Goal: Information Seeking & Learning: Learn about a topic

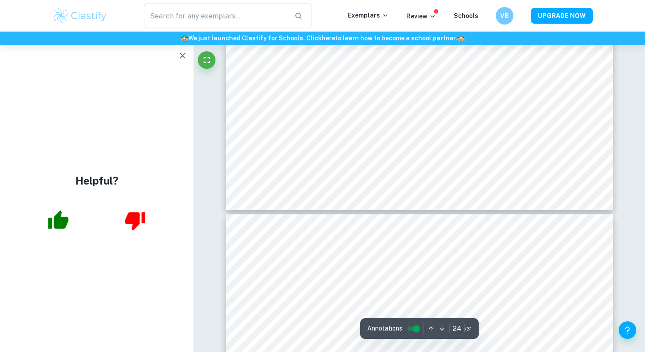
scroll to position [13411, 0]
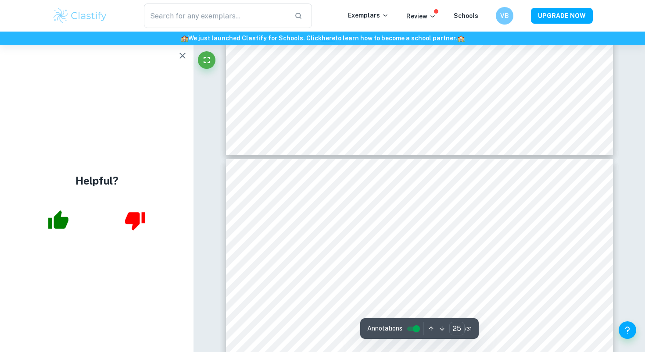
type input "26"
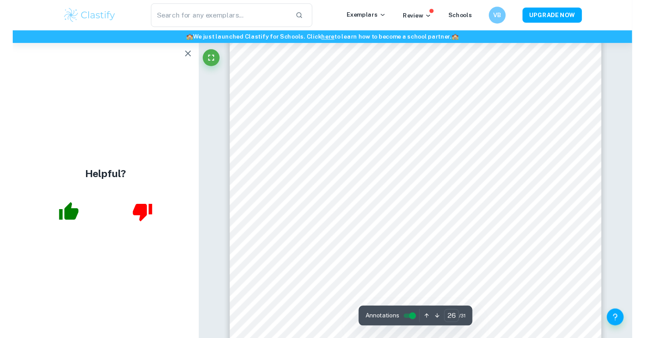
scroll to position [14378, 0]
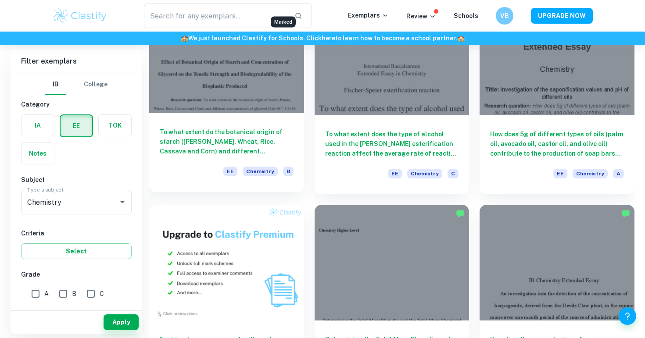
scroll to position [324, 0]
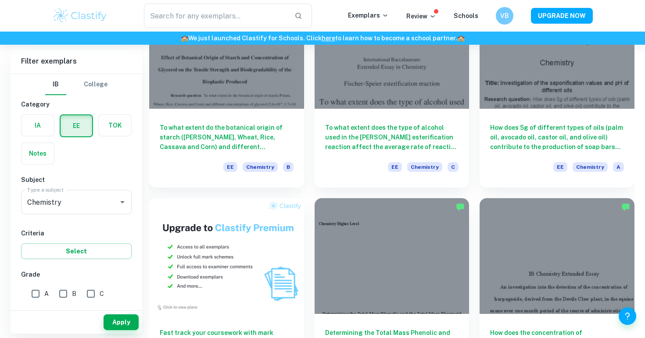
click at [38, 291] on input "A" at bounding box center [36, 294] width 18 height 18
checkbox input "true"
click at [108, 322] on button "Apply" at bounding box center [121, 323] width 35 height 16
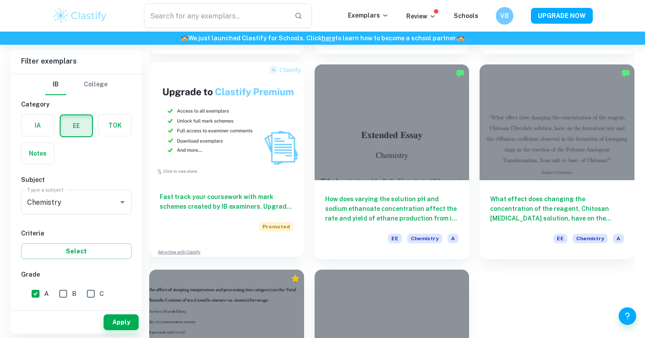
scroll to position [461, 0]
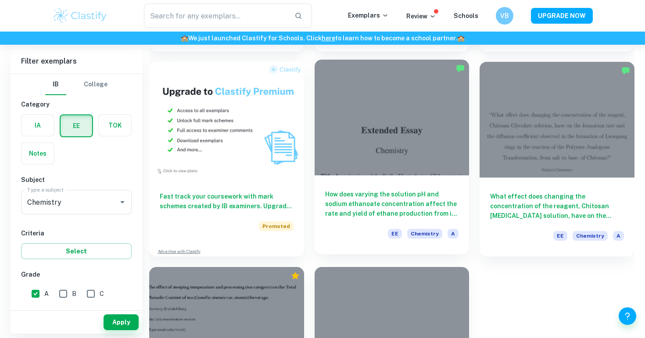
click at [357, 204] on h6 "How does varying the solution pH and sodium ethanoate concentration affect the …" at bounding box center [392, 204] width 134 height 29
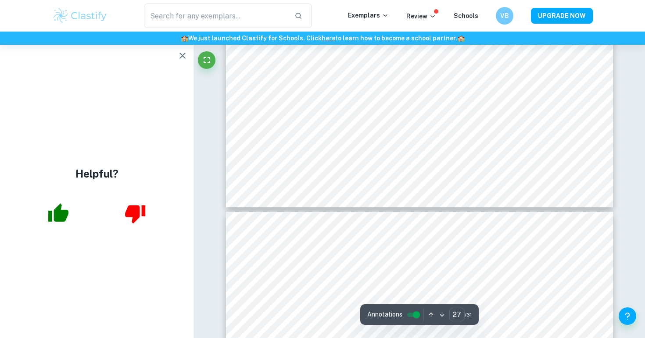
scroll to position [15085, 0]
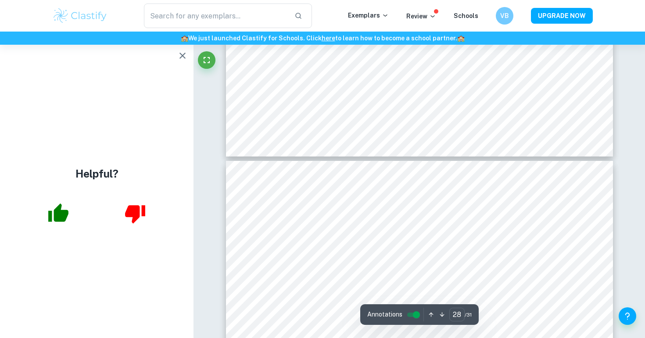
type input "29"
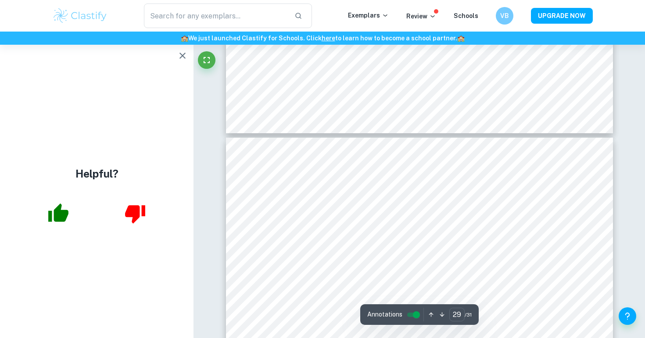
scroll to position [15806, 0]
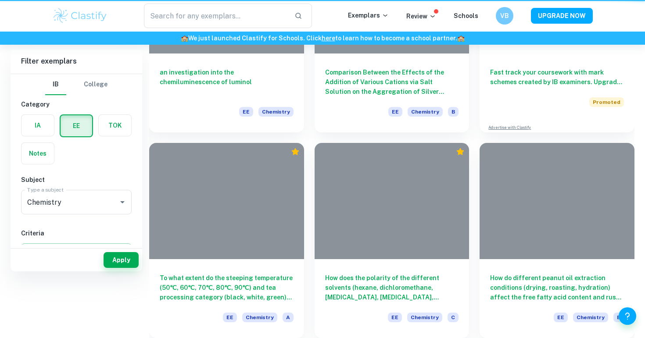
scroll to position [461, 0]
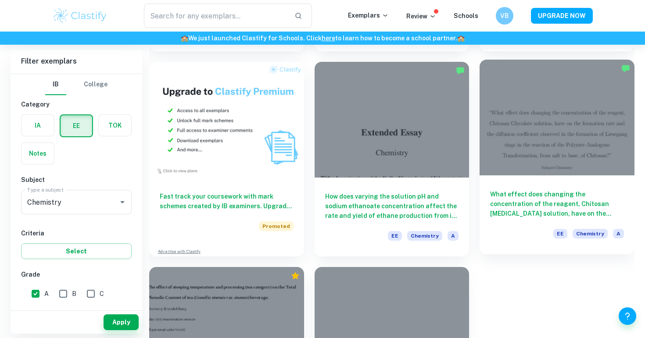
click at [539, 195] on h6 "What effect does changing the concentration of the reagent, Chitosan [MEDICAL_D…" at bounding box center [557, 204] width 134 height 29
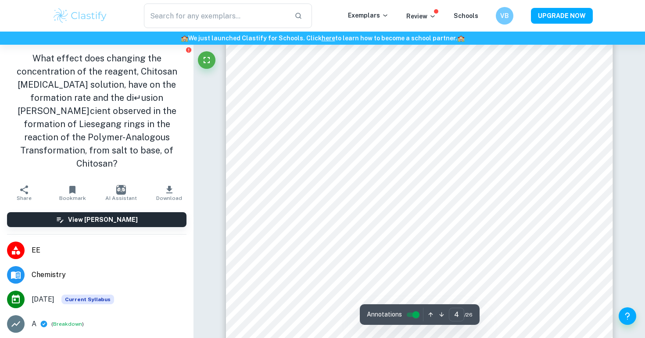
scroll to position [1814, 0]
type input "11"
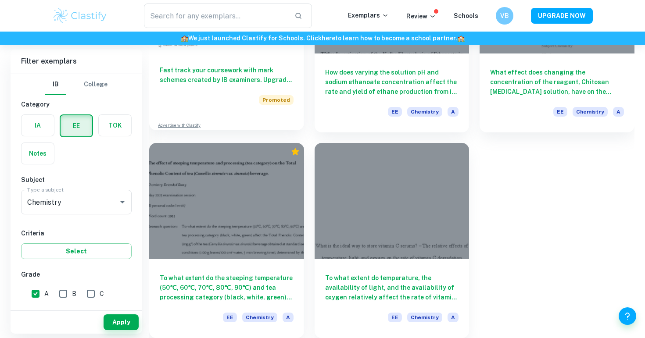
scroll to position [585, 0]
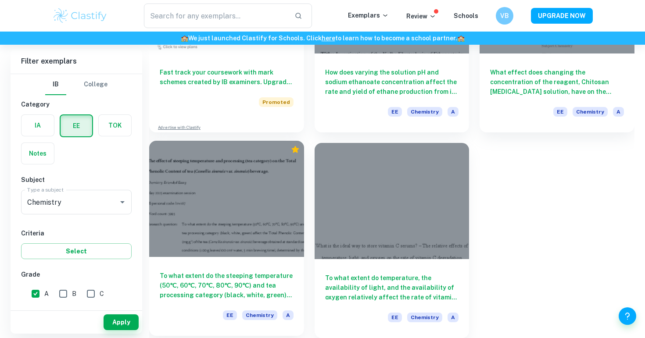
click at [236, 277] on h6 "To what extent do the steeping temperature (50℃, 60℃, 70℃, 80℃, 90℃) and tea pr…" at bounding box center [227, 285] width 134 height 29
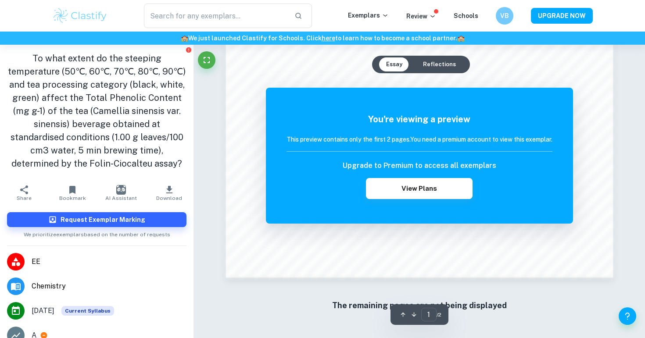
scroll to position [875, 0]
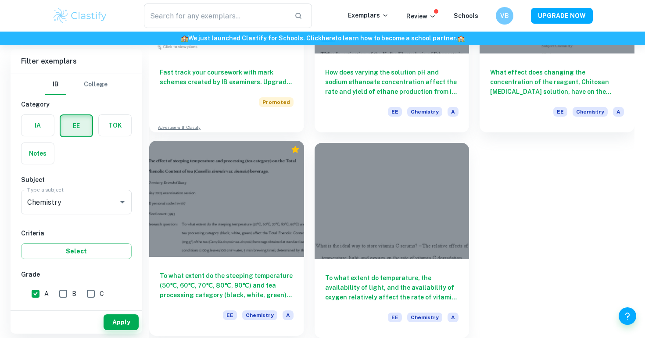
scroll to position [585, 0]
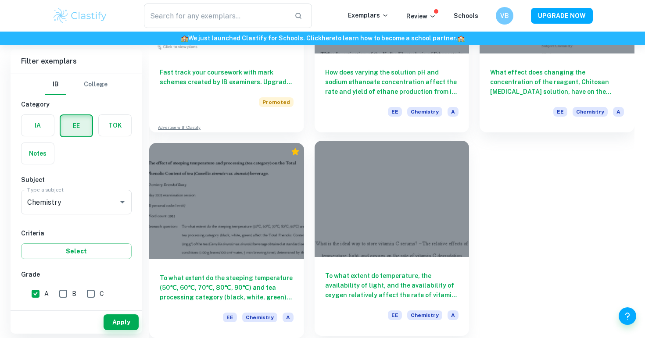
click at [344, 276] on h6 "To what extent do temperature, the availability of light, and the availability …" at bounding box center [392, 285] width 134 height 29
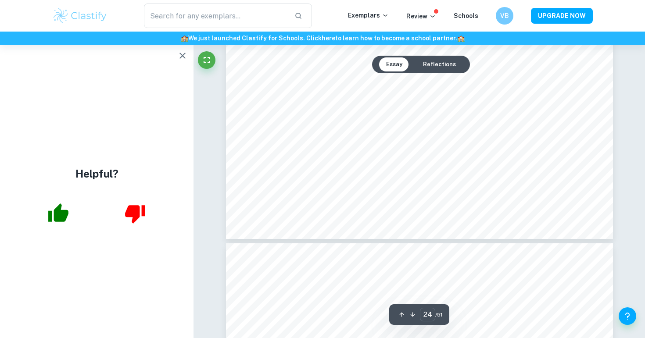
scroll to position [13363, 0]
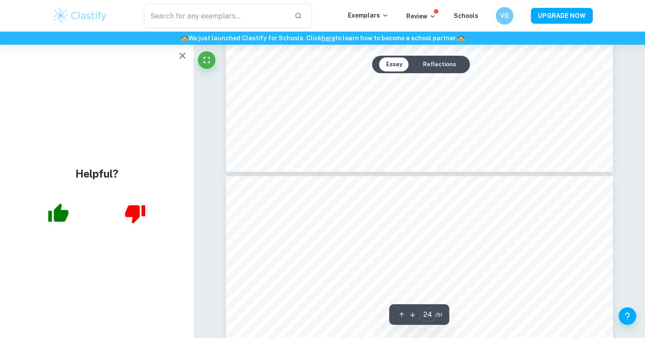
type input "25"
